Goal: Obtain resource: Obtain resource

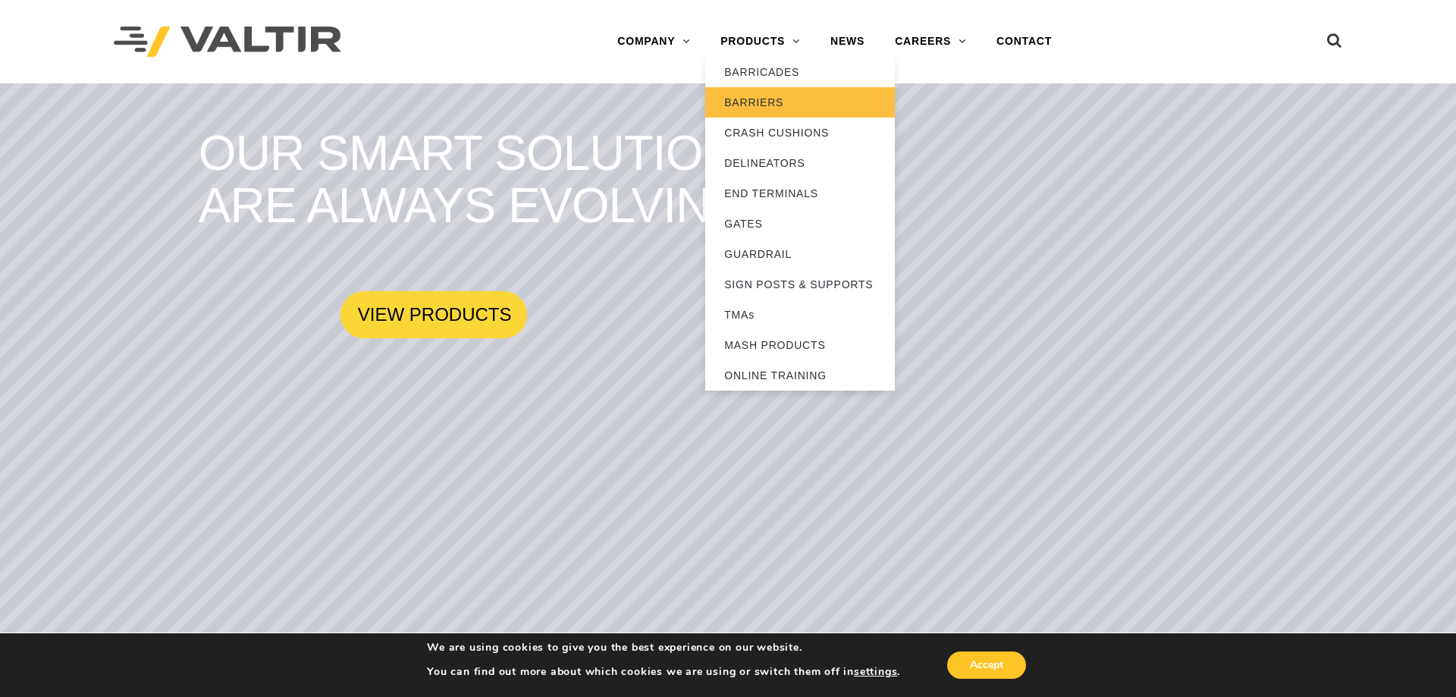
click at [776, 101] on link "BARRIERS" at bounding box center [800, 102] width 190 height 30
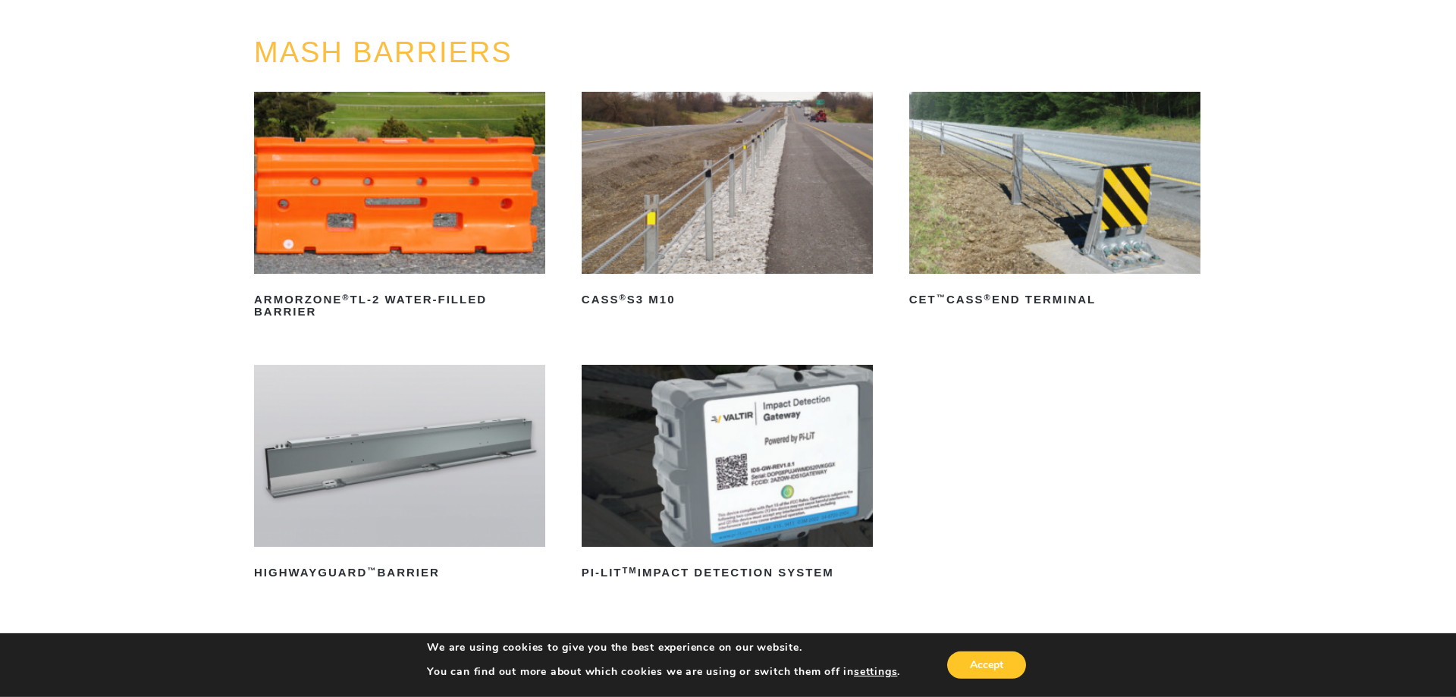
scroll to position [155, 0]
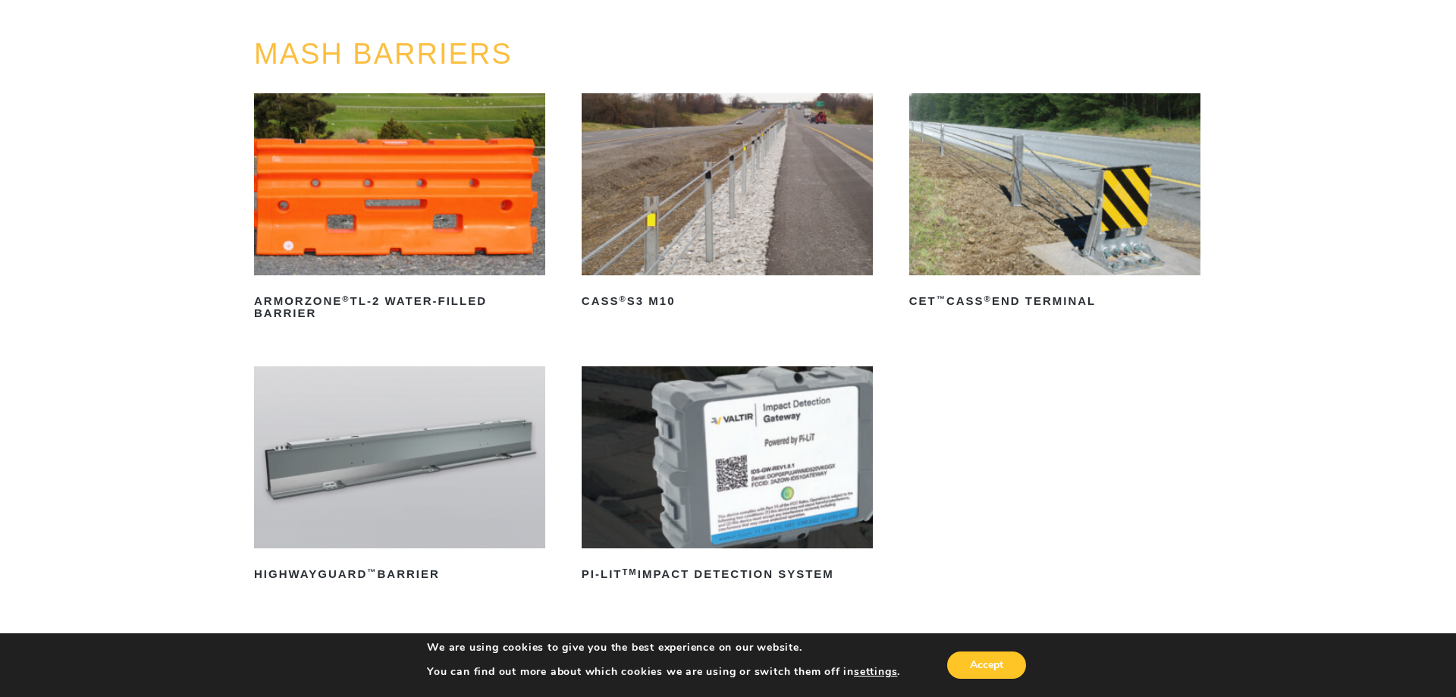
click at [737, 206] on img at bounding box center [727, 184] width 291 height 182
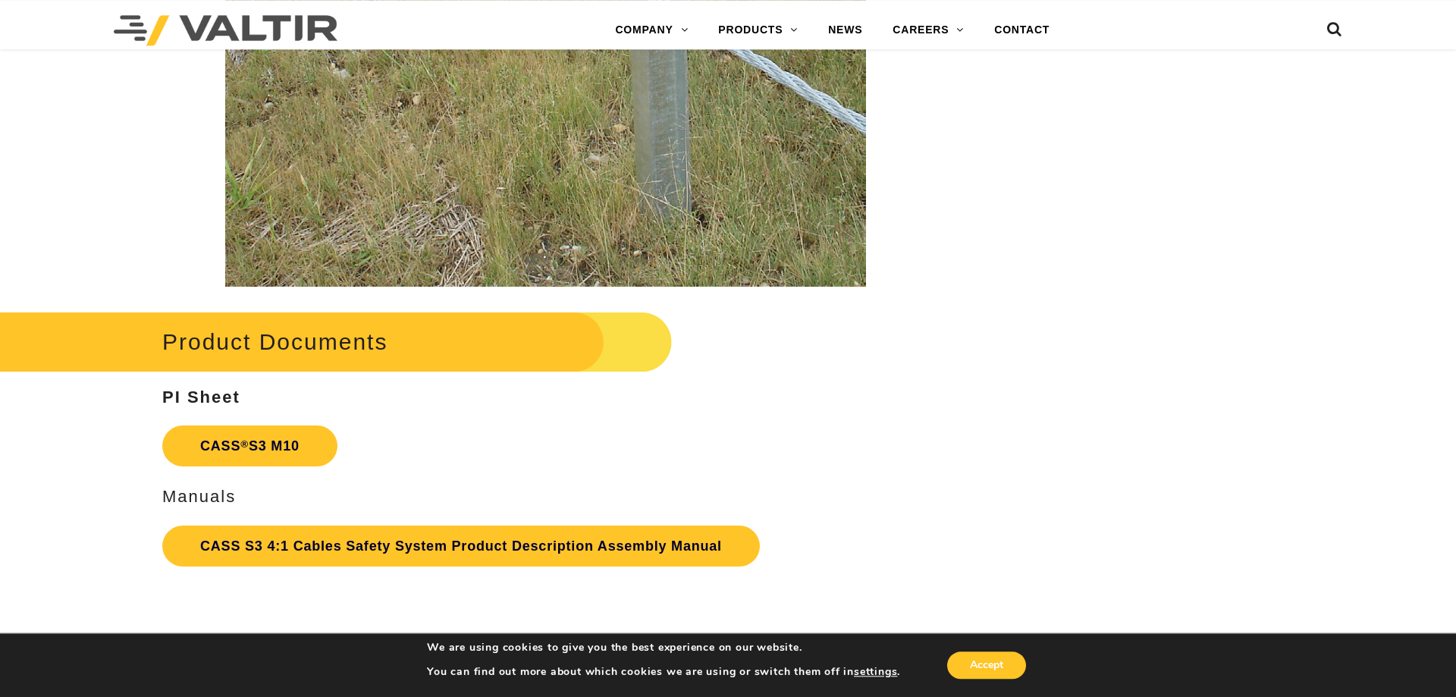
scroll to position [3248, 0]
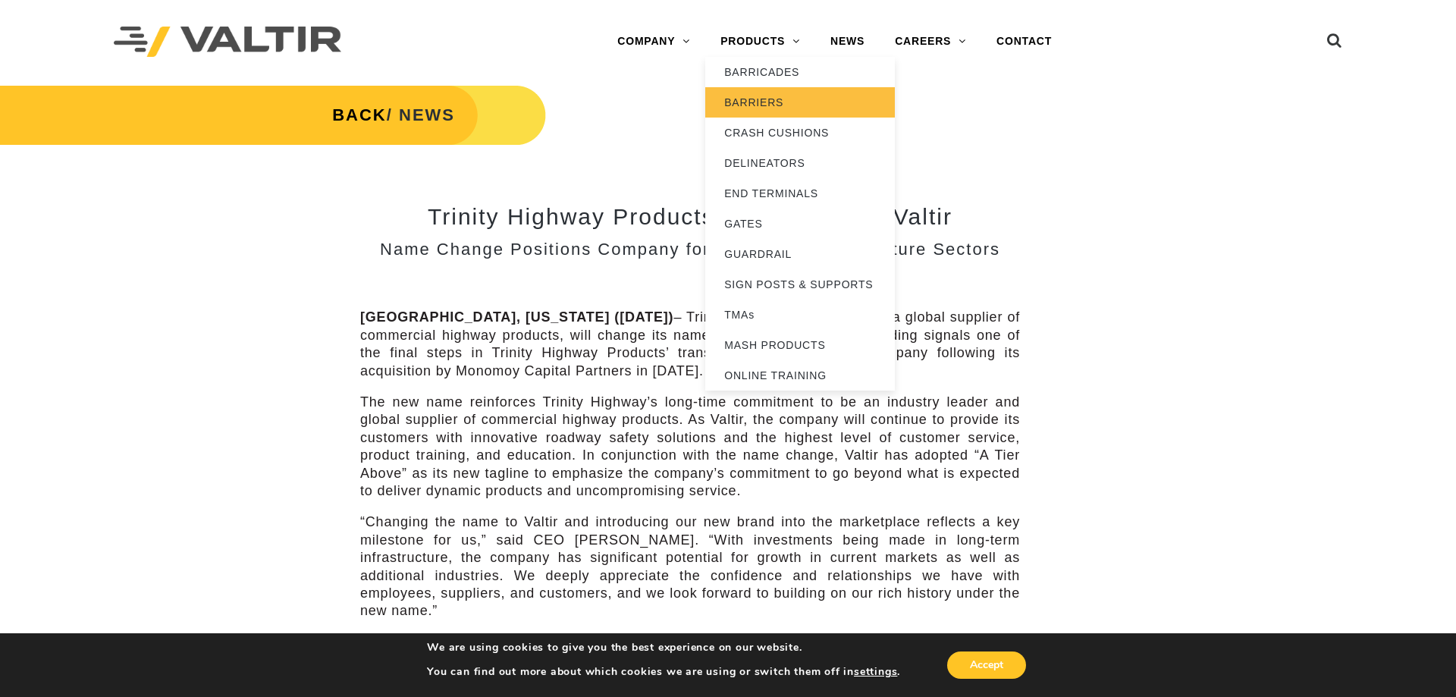
click at [780, 105] on link "BARRIERS" at bounding box center [800, 102] width 190 height 30
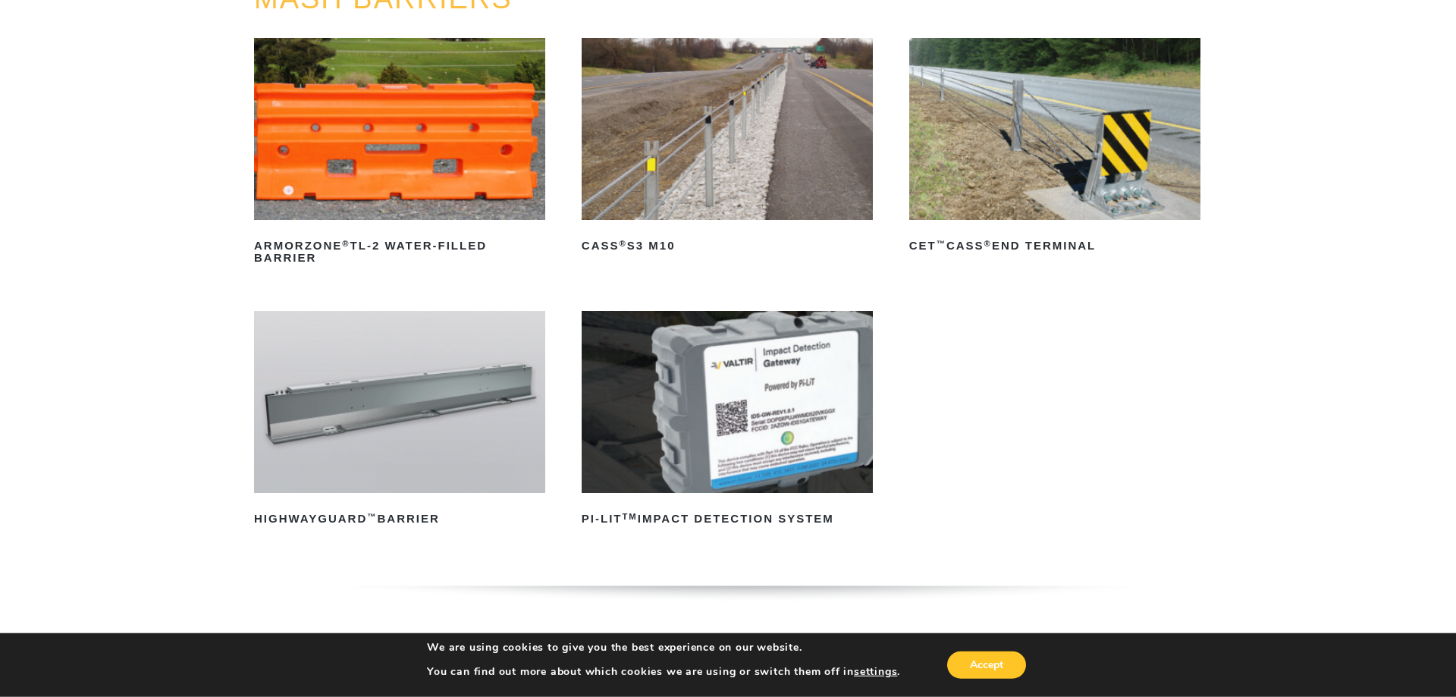
scroll to position [232, 0]
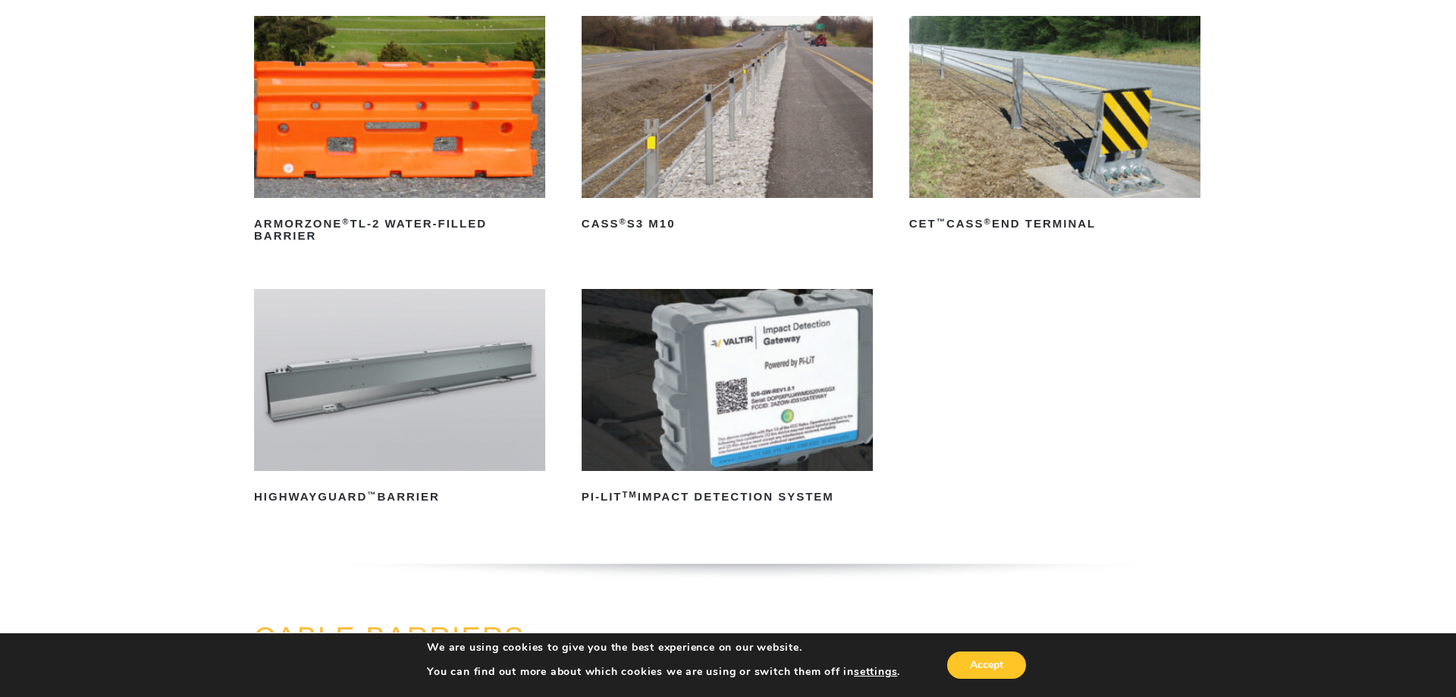
click at [1063, 149] on img at bounding box center [1054, 107] width 291 height 182
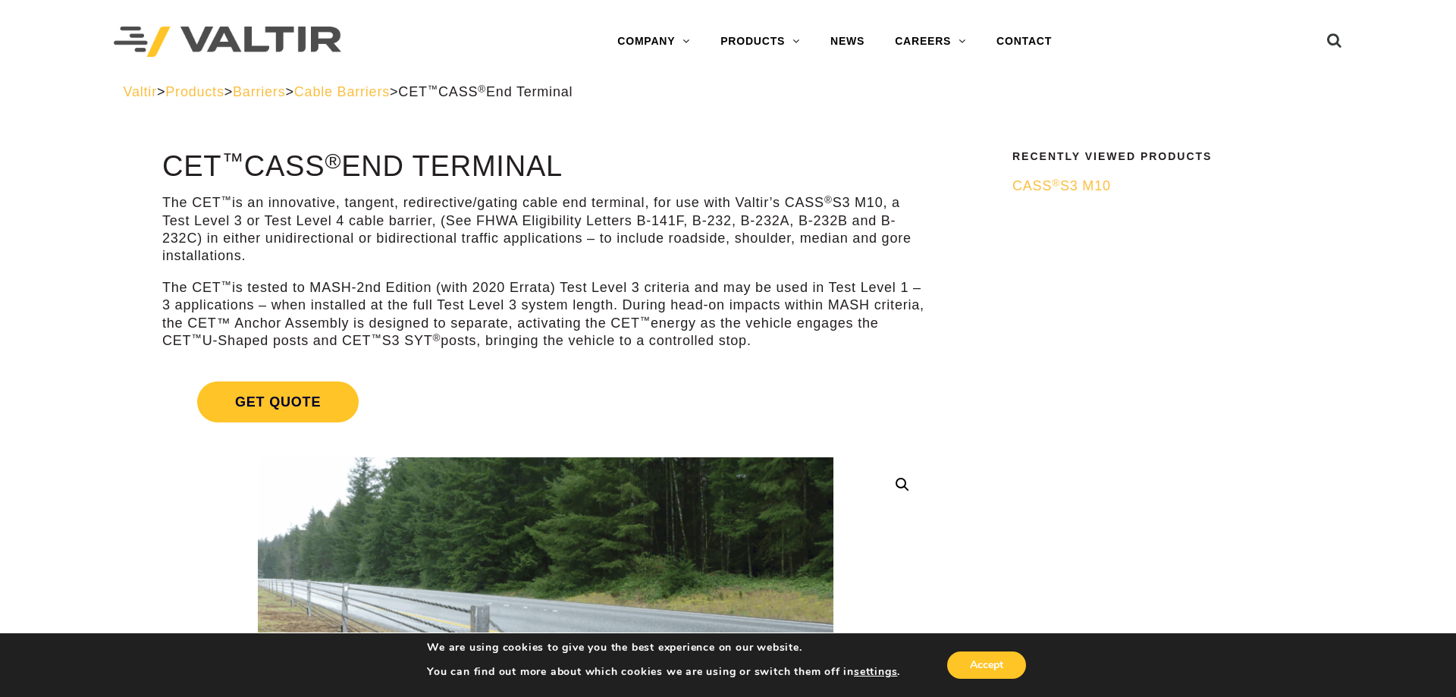
click at [390, 99] on span "Cable Barriers" at bounding box center [342, 91] width 96 height 15
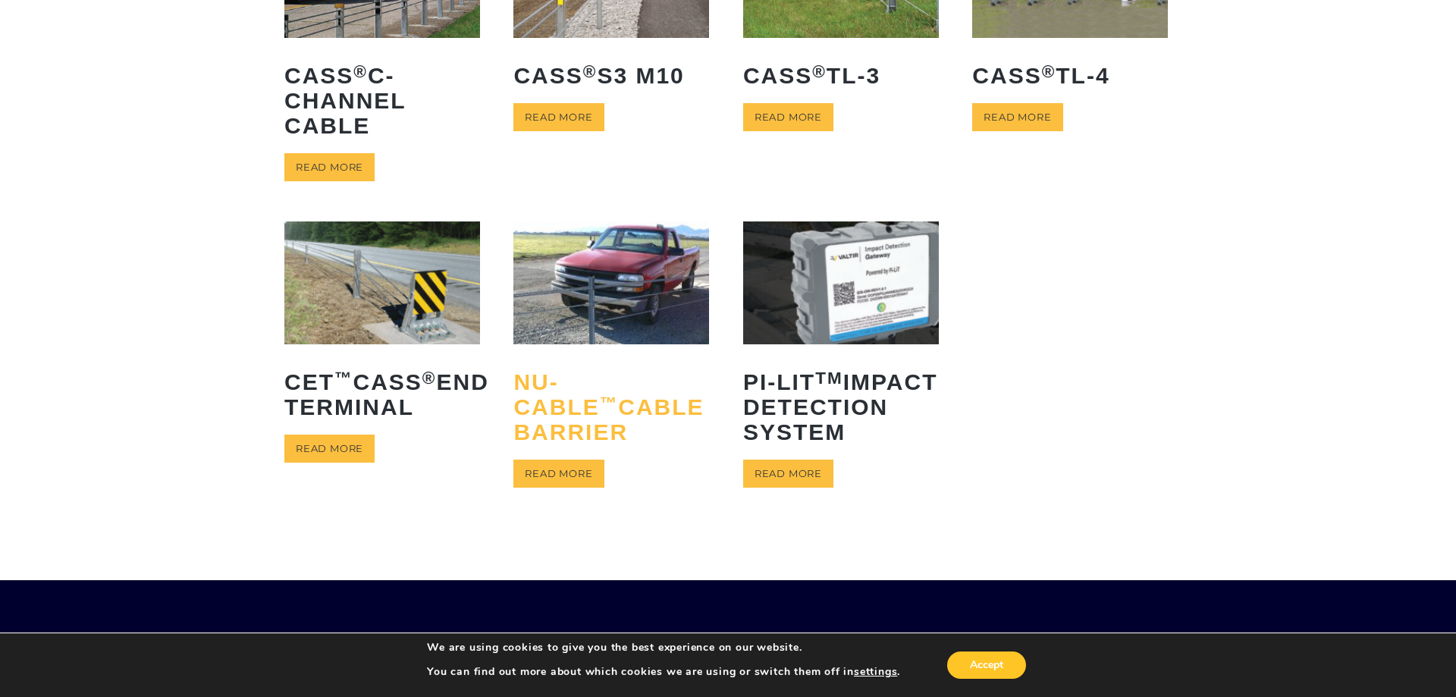
scroll to position [232, 0]
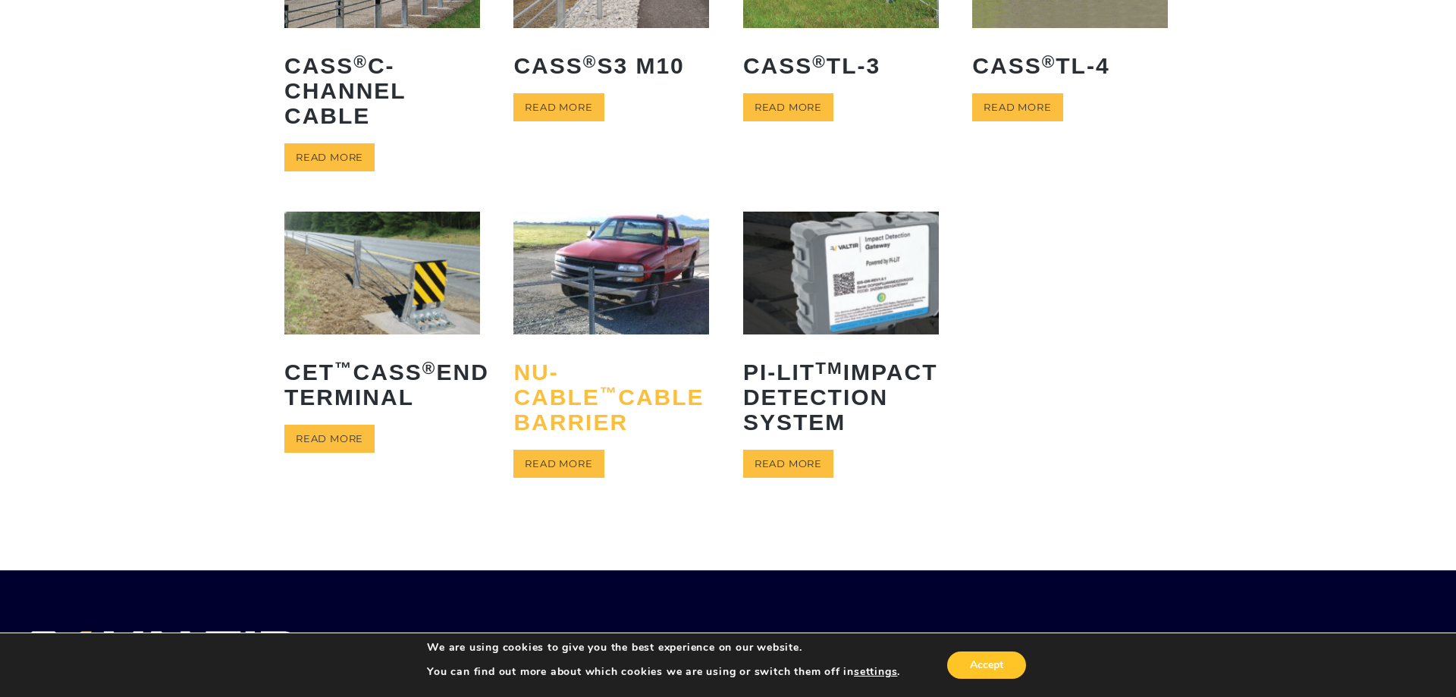
click at [585, 381] on h2 "NU-CABLE ™ Cable Barrier" at bounding box center [611, 397] width 196 height 98
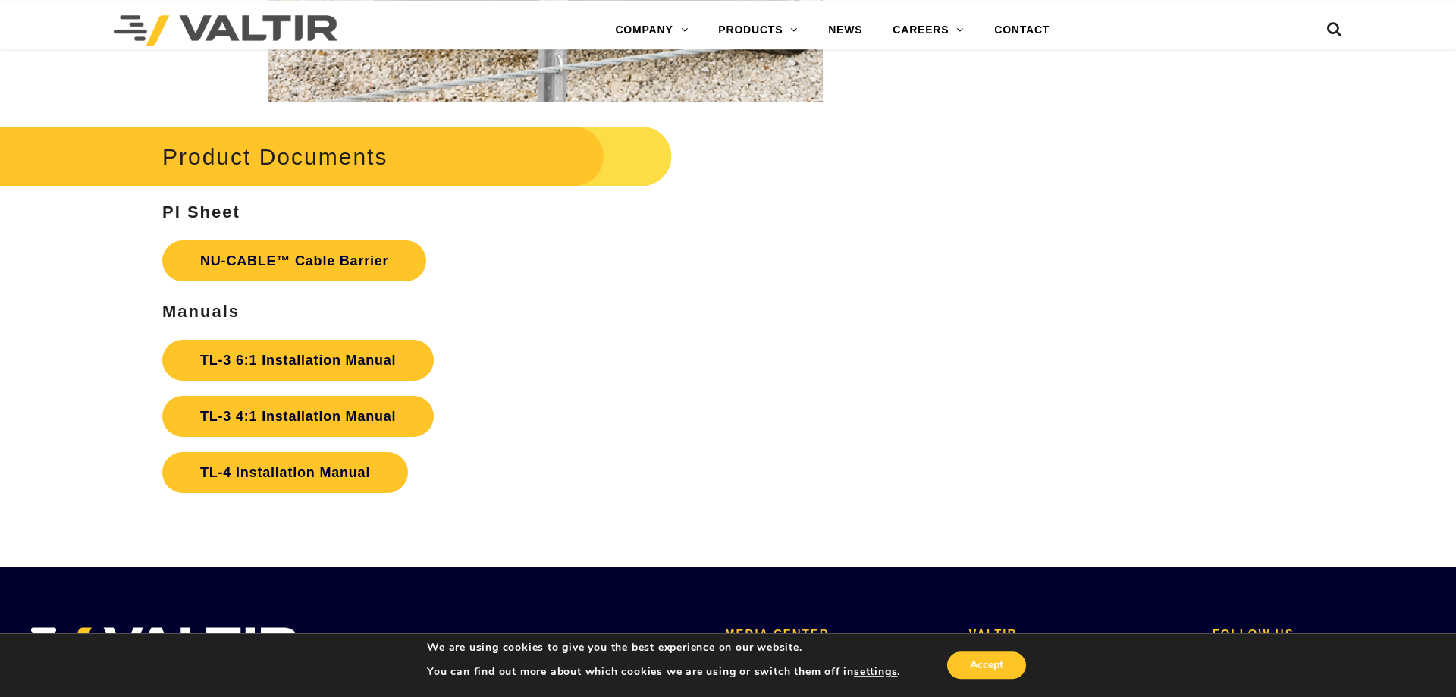
scroll to position [3326, 0]
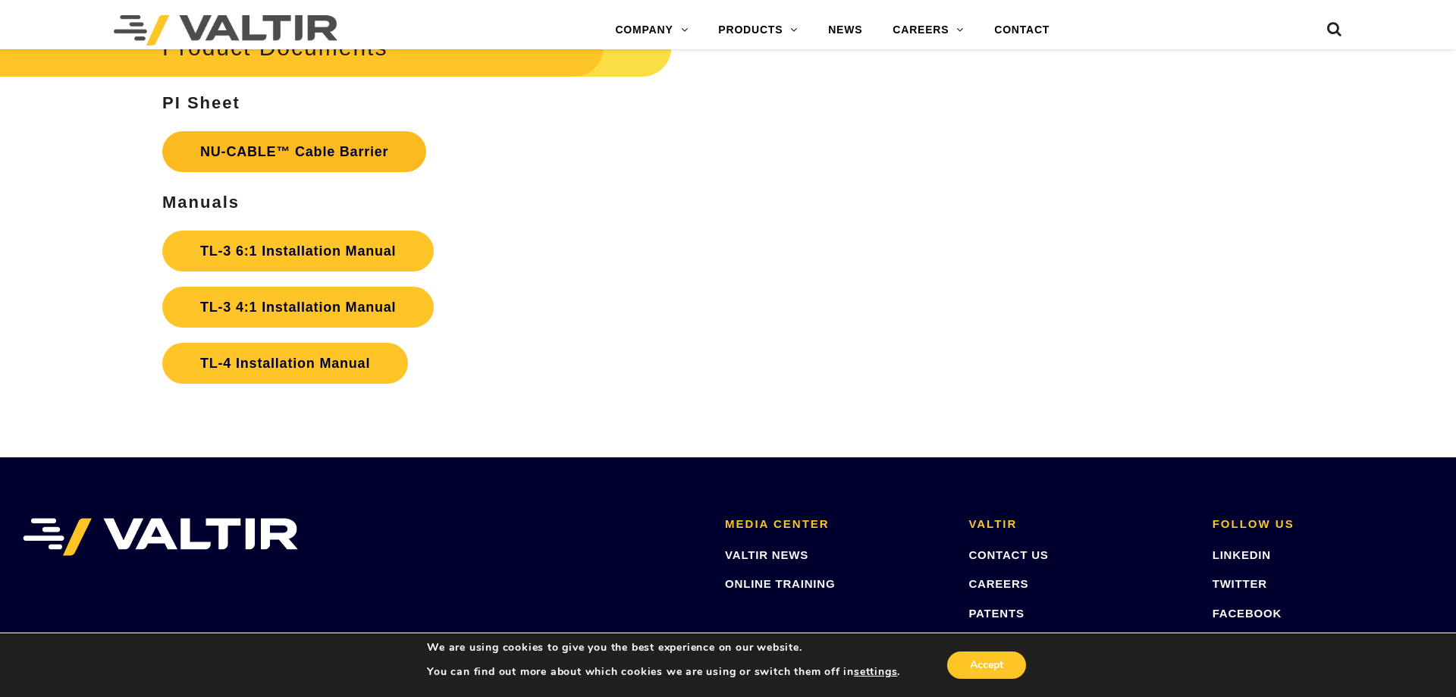
click at [296, 168] on link "NU-CABLE™ Cable Barrier" at bounding box center [294, 151] width 264 height 41
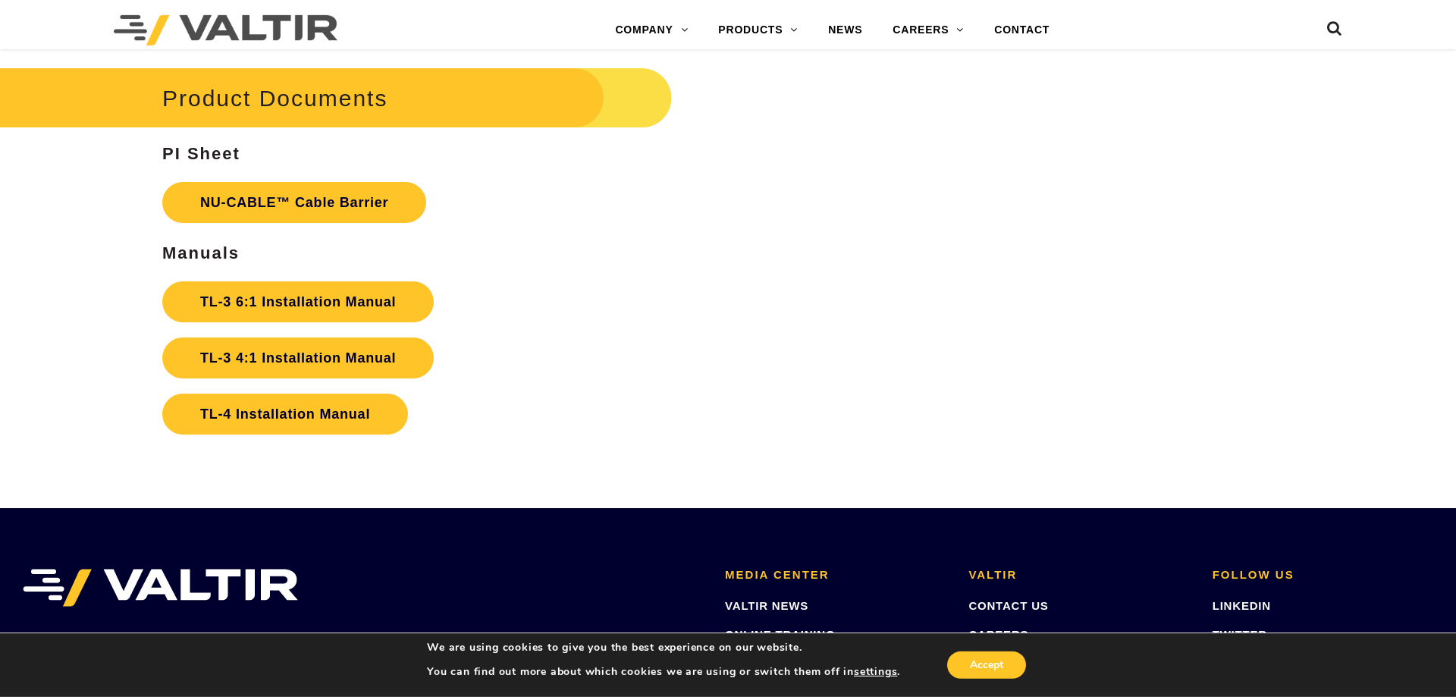
scroll to position [3326, 0]
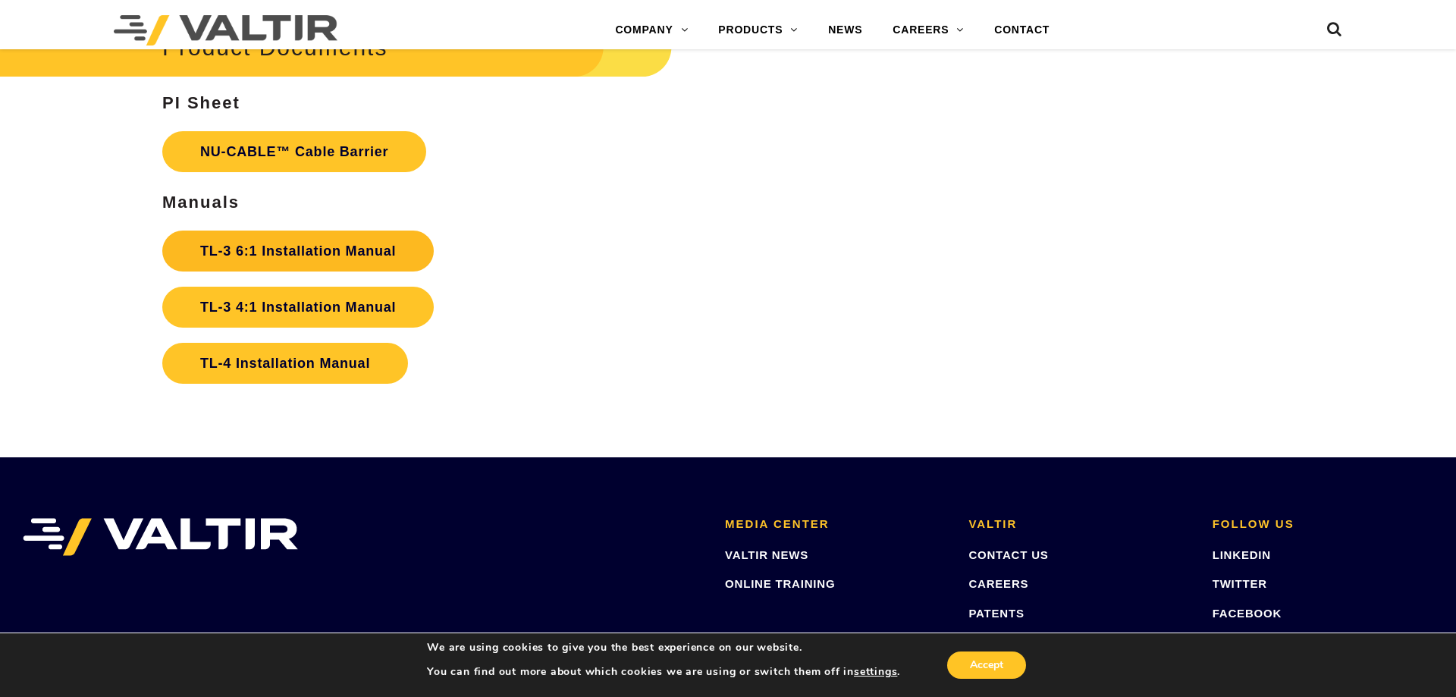
click at [299, 269] on link "TL-3 6:1 Installation Manual" at bounding box center [297, 251] width 271 height 41
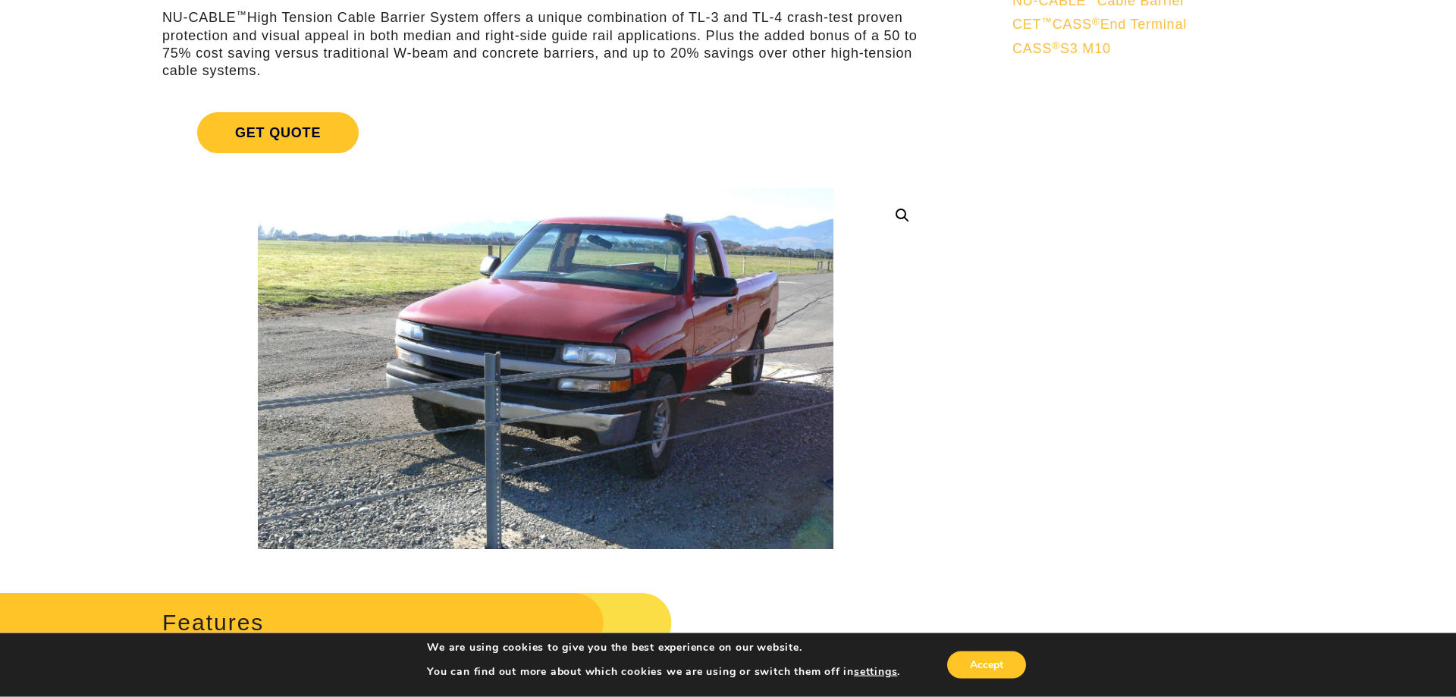
scroll to position [232, 0]
